Goal: Transaction & Acquisition: Purchase product/service

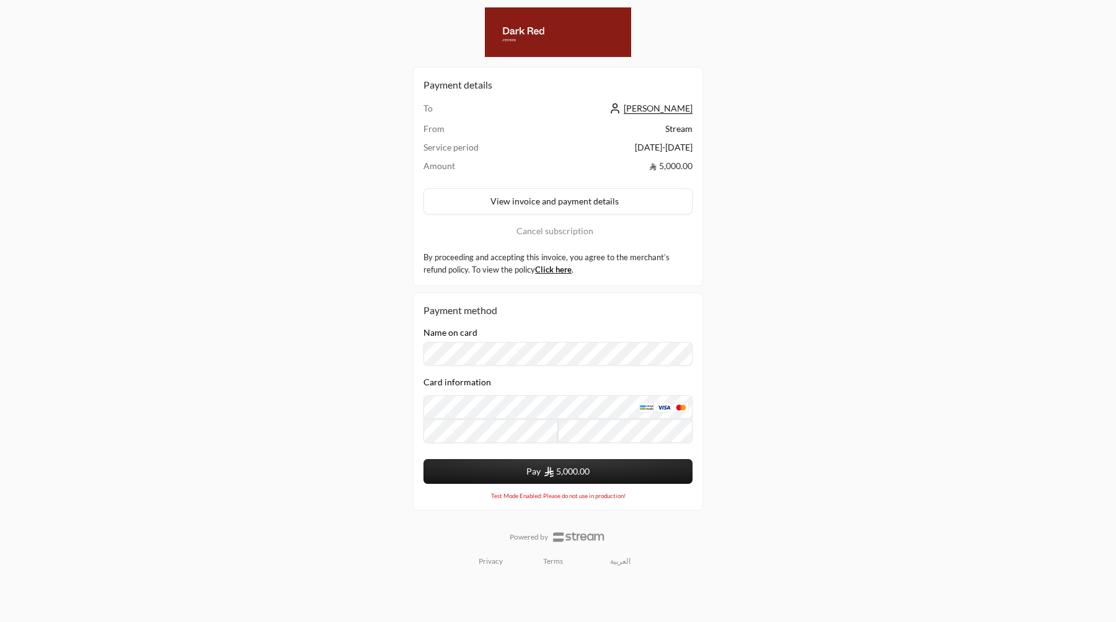
click at [736, 343] on div "Payment details To Waleed Hassan From Stream Service period 03/08/2025 - 02/09/…" at bounding box center [558, 311] width 558 height 622
click at [320, 37] on div "Payment details To Waleed Hassan From Stream Service period 03/08/2025 - 02/09/…" at bounding box center [558, 311] width 558 height 622
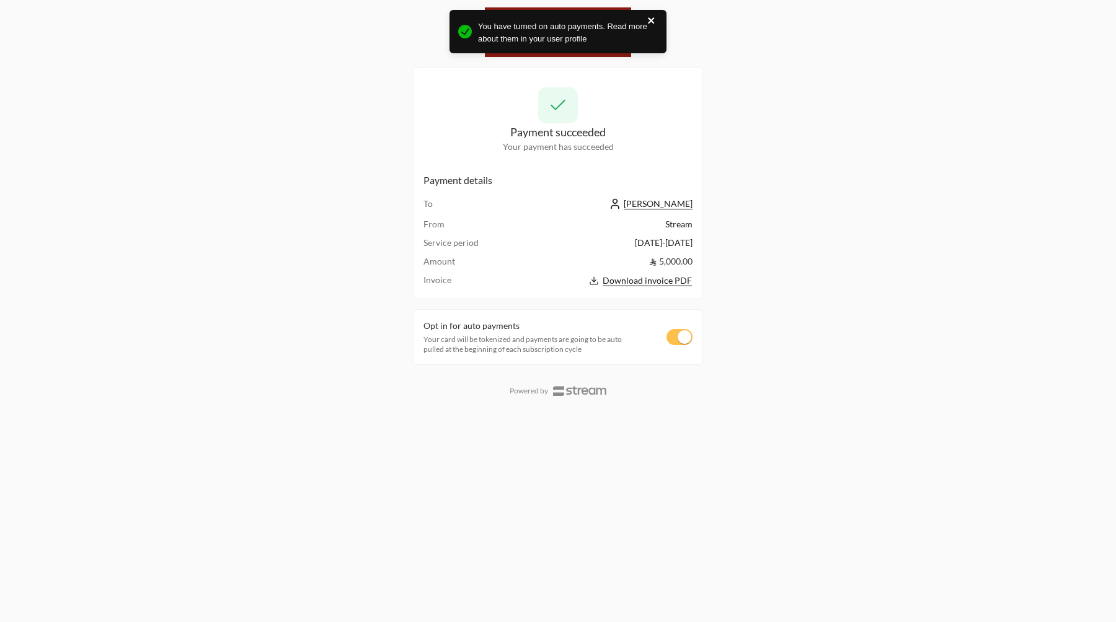
click at [653, 22] on icon "close" at bounding box center [651, 20] width 9 height 10
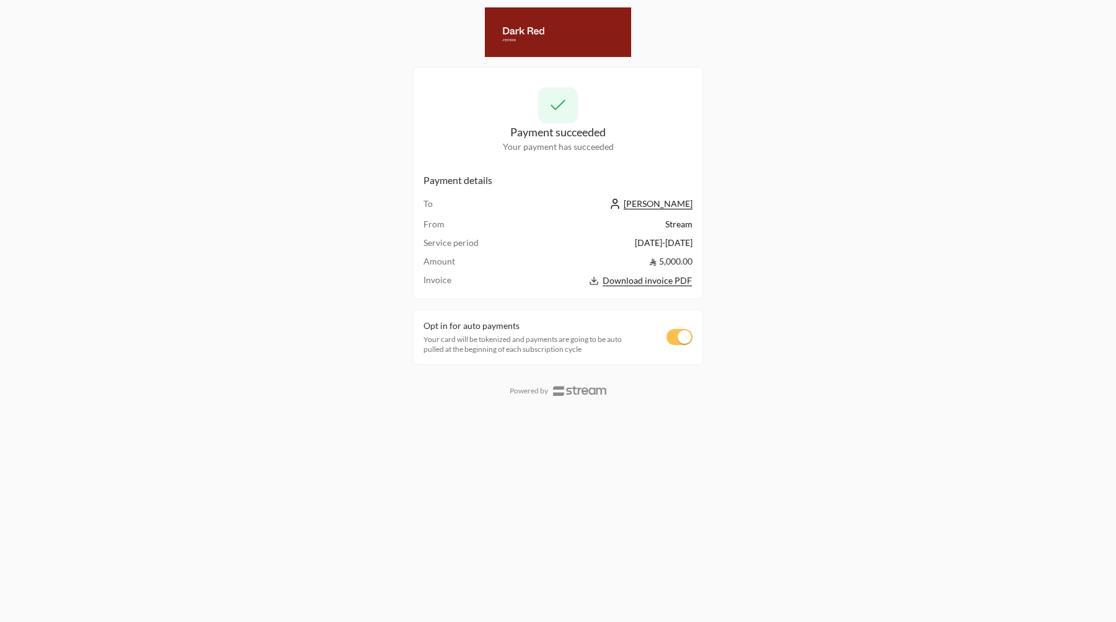
click at [686, 328] on div "Opt in for auto payments Your card will be tokenized and payments are going to …" at bounding box center [558, 337] width 290 height 56
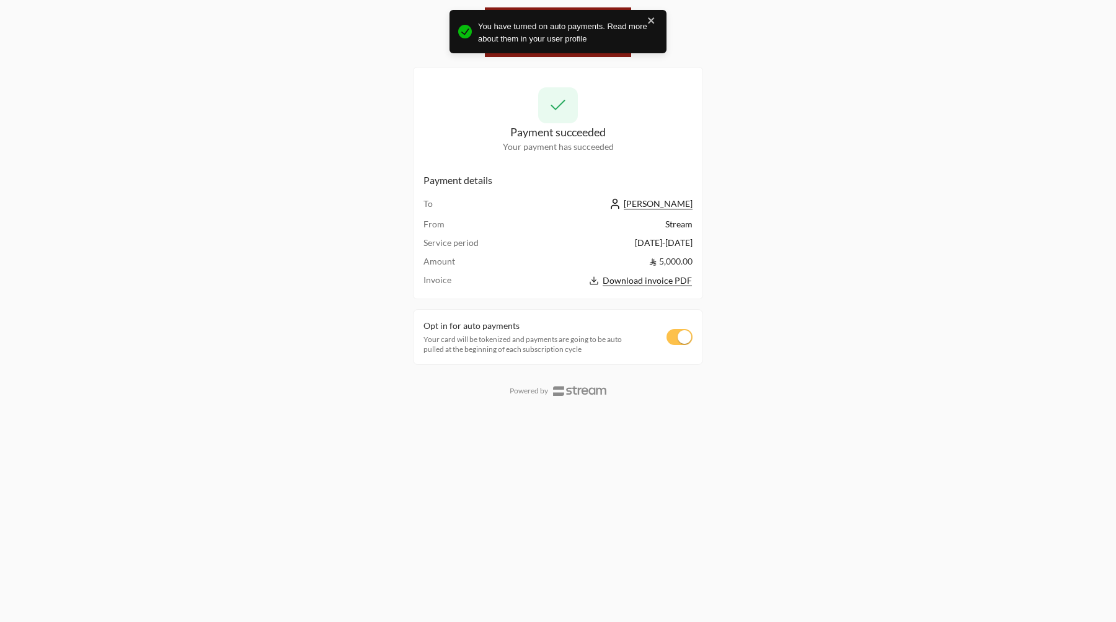
click at [635, 28] on span "You have turned on auto payments. Read more about them in your user profile" at bounding box center [568, 32] width 180 height 24
click at [655, 20] on icon "close" at bounding box center [651, 20] width 9 height 10
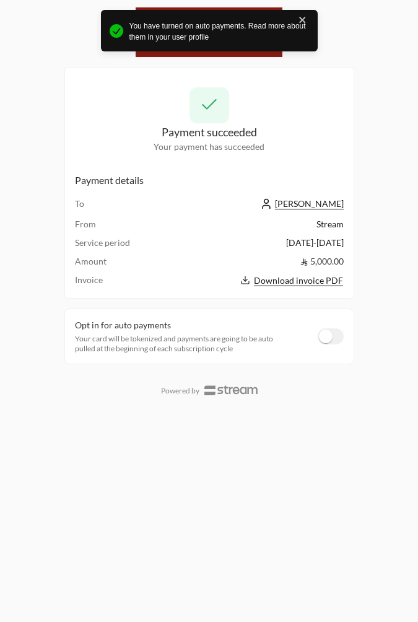
click at [369, 294] on div "Payment succeeded Your payment has succeeded Payment details To Waleed Hassan F…" at bounding box center [209, 311] width 418 height 622
